Goal: Task Accomplishment & Management: Manage account settings

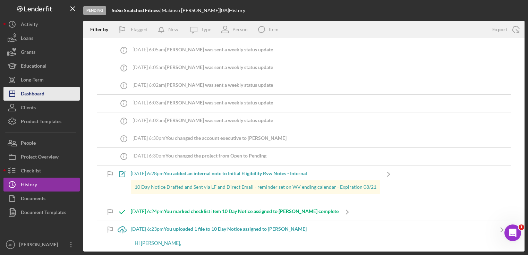
click at [40, 94] on div "Dashboard" at bounding box center [33, 95] width 24 height 16
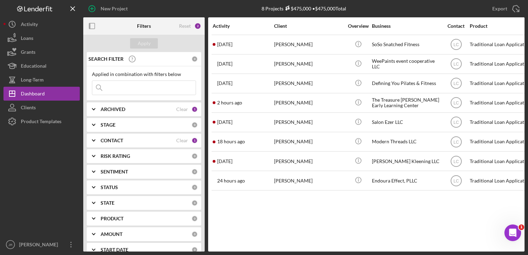
click at [322, 204] on div "Activity Client Overview Business Contact Product Category Amount Started Icon/…" at bounding box center [366, 134] width 316 height 234
click at [95, 129] on icon "Icon/Expander" at bounding box center [93, 124] width 17 height 17
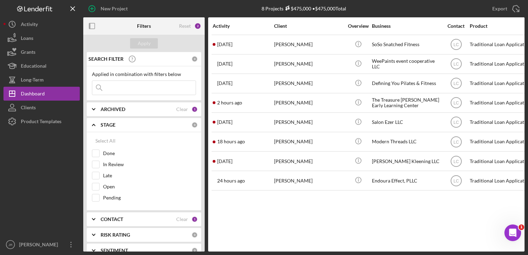
click at [93, 126] on icon "Icon/Expander" at bounding box center [93, 124] width 17 height 17
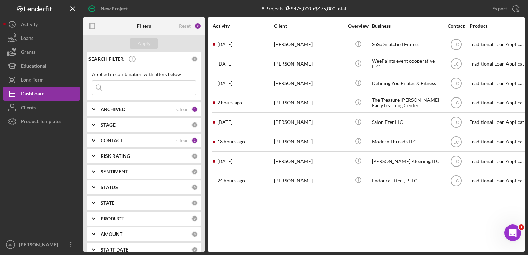
click at [95, 141] on icon "Icon/Expander" at bounding box center [93, 140] width 17 height 17
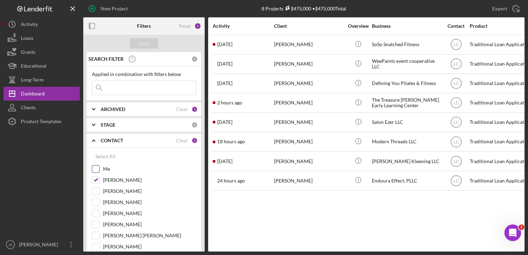
click at [98, 168] on input "Me" at bounding box center [95, 168] width 7 height 7
checkbox input "true"
click at [95, 178] on input "[PERSON_NAME]" at bounding box center [95, 179] width 7 height 7
checkbox input "false"
click at [140, 43] on div "Apply" at bounding box center [144, 43] width 13 height 10
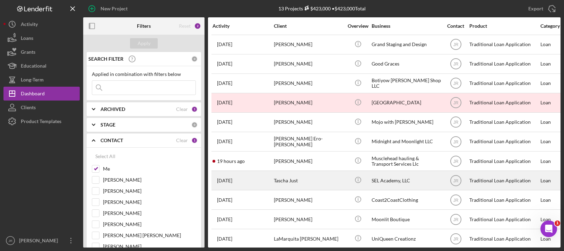
scroll to position [49, 0]
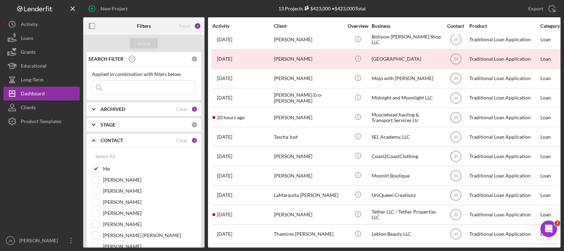
click at [527, 251] on div "New Project 13 Projects $423,000 • $423,000 Total Export Icon/Export Filters Re…" at bounding box center [282, 125] width 564 height 251
click at [93, 171] on input "Me" at bounding box center [95, 168] width 7 height 7
checkbox input "false"
click at [94, 200] on input "[PERSON_NAME]" at bounding box center [95, 202] width 7 height 7
checkbox input "true"
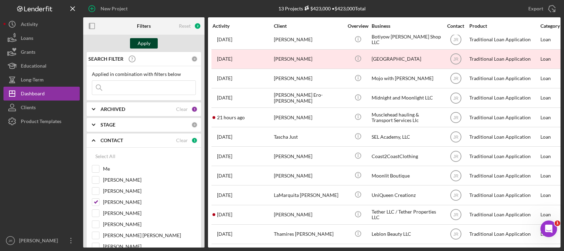
click at [148, 45] on div "Apply" at bounding box center [144, 43] width 13 height 10
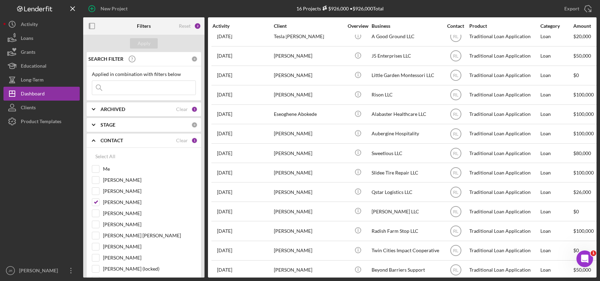
scroll to position [0, 0]
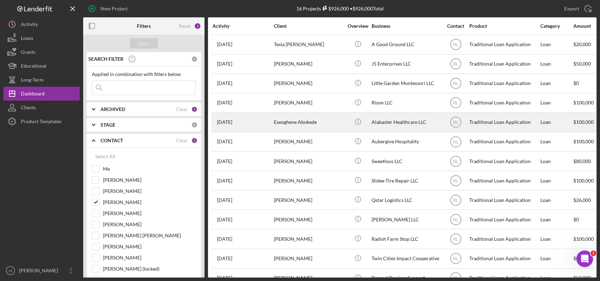
click at [373, 121] on div "Alabaster Healthcare LLC" at bounding box center [406, 122] width 69 height 18
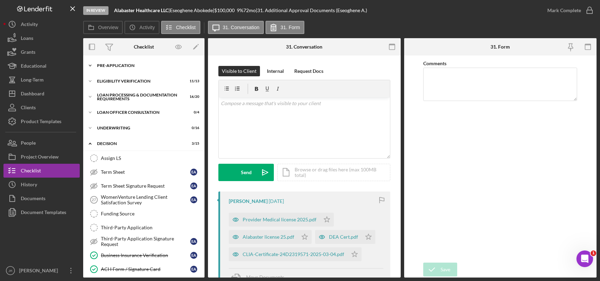
click at [88, 64] on icon "Icon/Expander" at bounding box center [90, 66] width 14 height 14
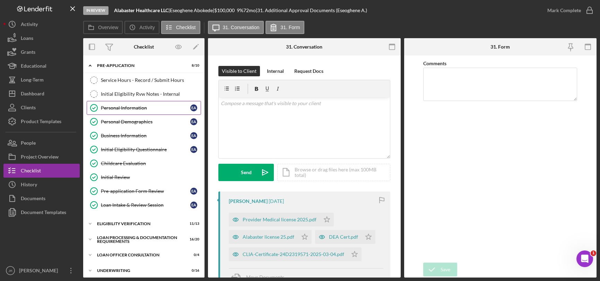
click at [113, 105] on div "Personal Information" at bounding box center [145, 108] width 89 height 6
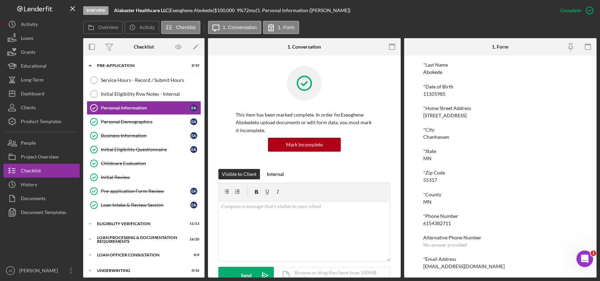
scroll to position [73, 0]
click at [527, 183] on div "*First Name Eseoghene Middle Name No answer provided *Last Name Abokede *Date o…" at bounding box center [500, 142] width 154 height 250
click at [91, 65] on icon "Icon/Expander" at bounding box center [90, 66] width 14 height 14
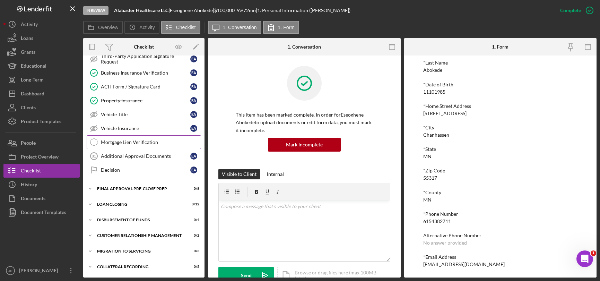
scroll to position [78, 0]
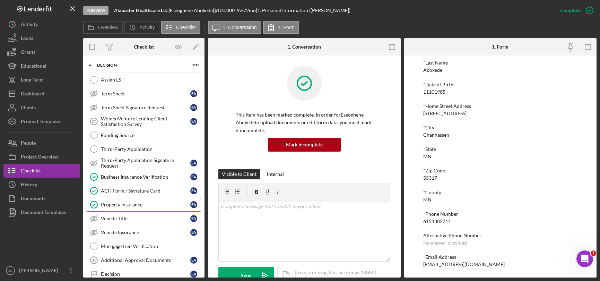
click at [130, 208] on link "Property Insurance Property Insurance E A" at bounding box center [144, 205] width 114 height 14
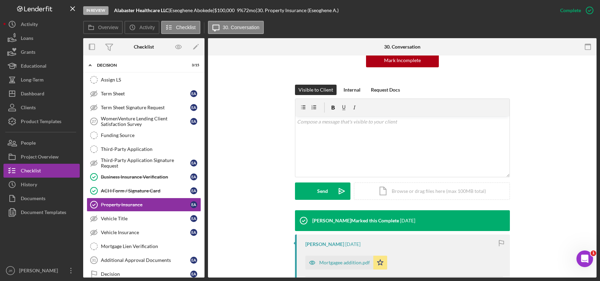
scroll to position [205, 0]
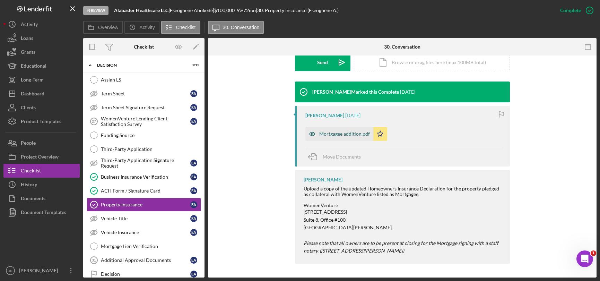
click at [363, 134] on div "Mortgagee addition.pdf" at bounding box center [344, 134] width 51 height 6
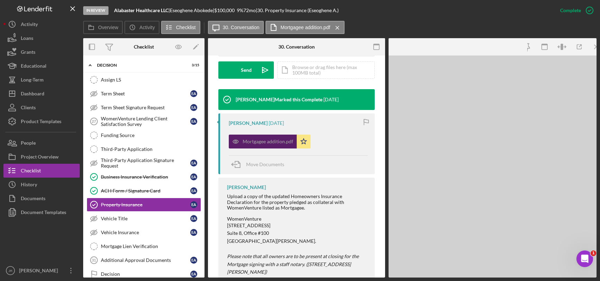
scroll to position [213, 0]
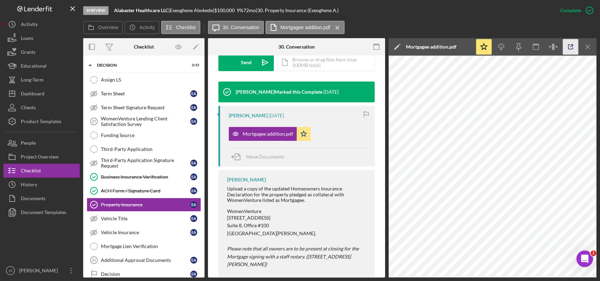
click at [527, 46] on icon "button" at bounding box center [571, 47] width 16 height 16
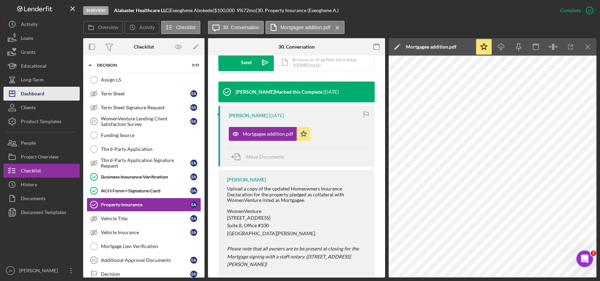
click at [40, 90] on div "Dashboard" at bounding box center [33, 95] width 24 height 16
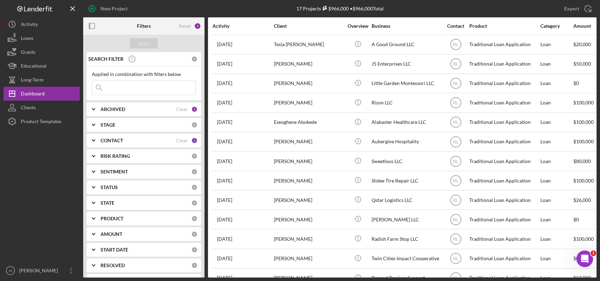
click at [95, 140] on polyline at bounding box center [93, 140] width 3 height 1
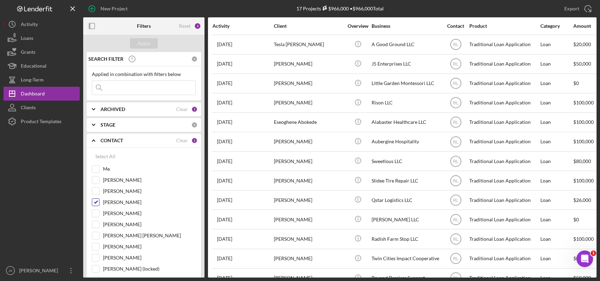
click at [95, 203] on input "[PERSON_NAME]" at bounding box center [95, 202] width 7 height 7
checkbox input "false"
click at [96, 171] on input "Me" at bounding box center [95, 168] width 7 height 7
checkbox input "true"
click at [111, 108] on b "ARCHIVED" at bounding box center [113, 109] width 25 height 6
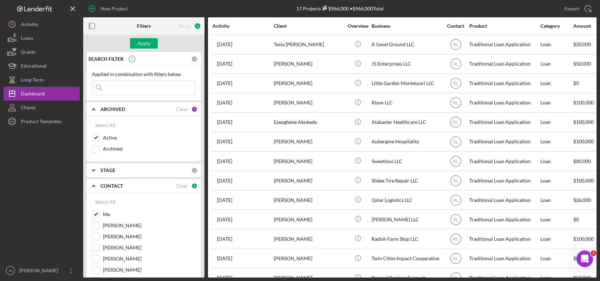
click at [111, 108] on b "ARCHIVED" at bounding box center [113, 109] width 25 height 6
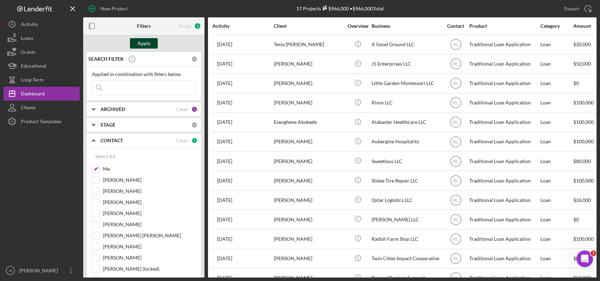
click at [148, 44] on div "Apply" at bounding box center [144, 43] width 13 height 10
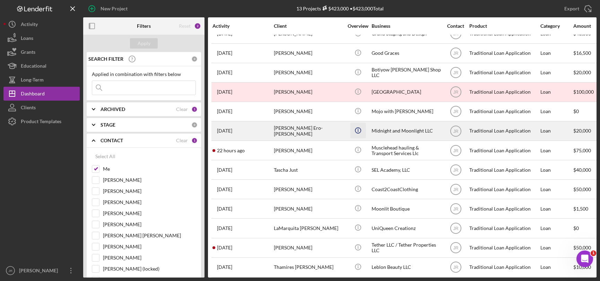
scroll to position [19, 0]
